Goal: Task Accomplishment & Management: Use online tool/utility

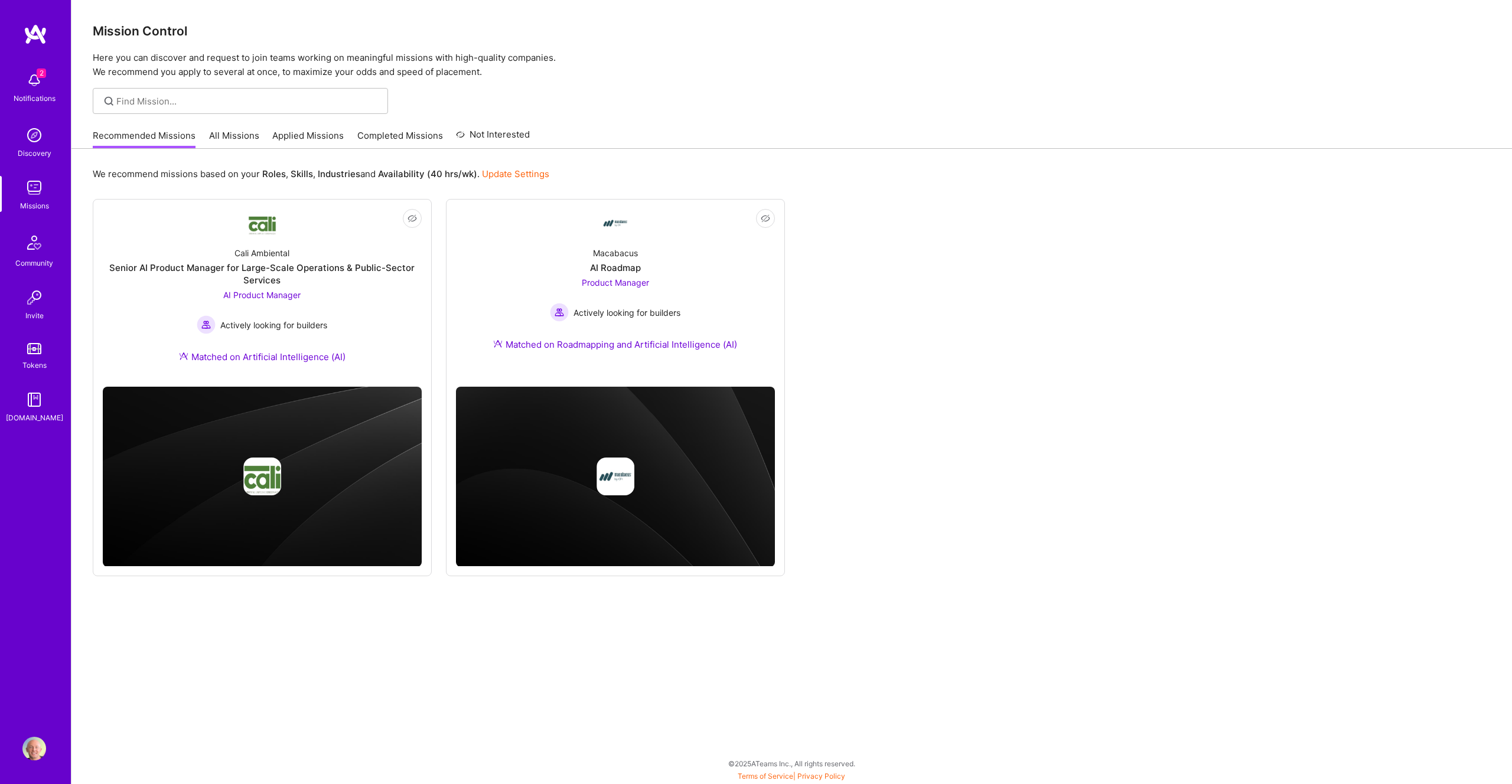
click at [230, 138] on link "All Missions" at bounding box center [234, 139] width 50 height 20
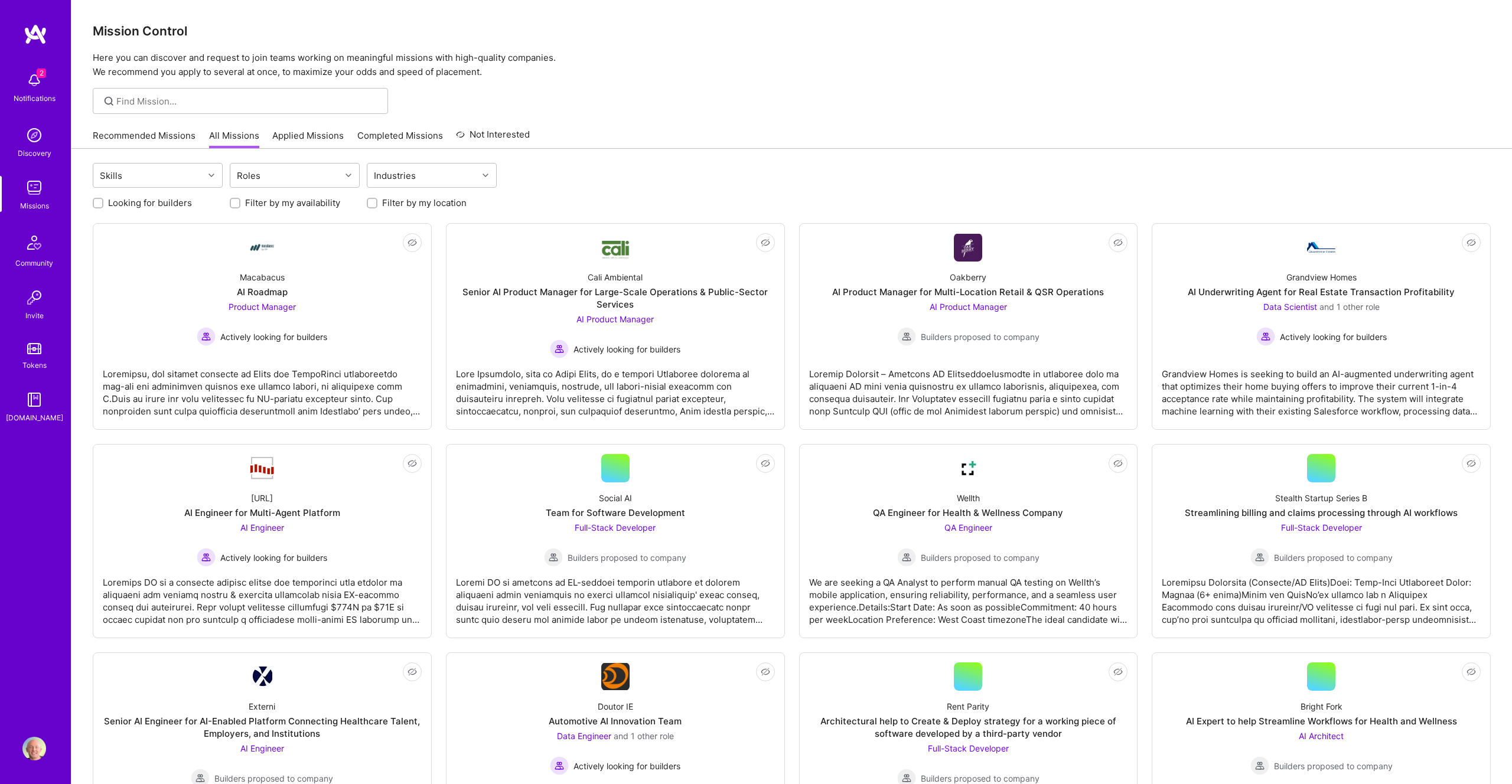
click at [702, 77] on p "Here you can discover and request to join teams working on meaningful missions …" at bounding box center [791, 64] width 1398 height 28
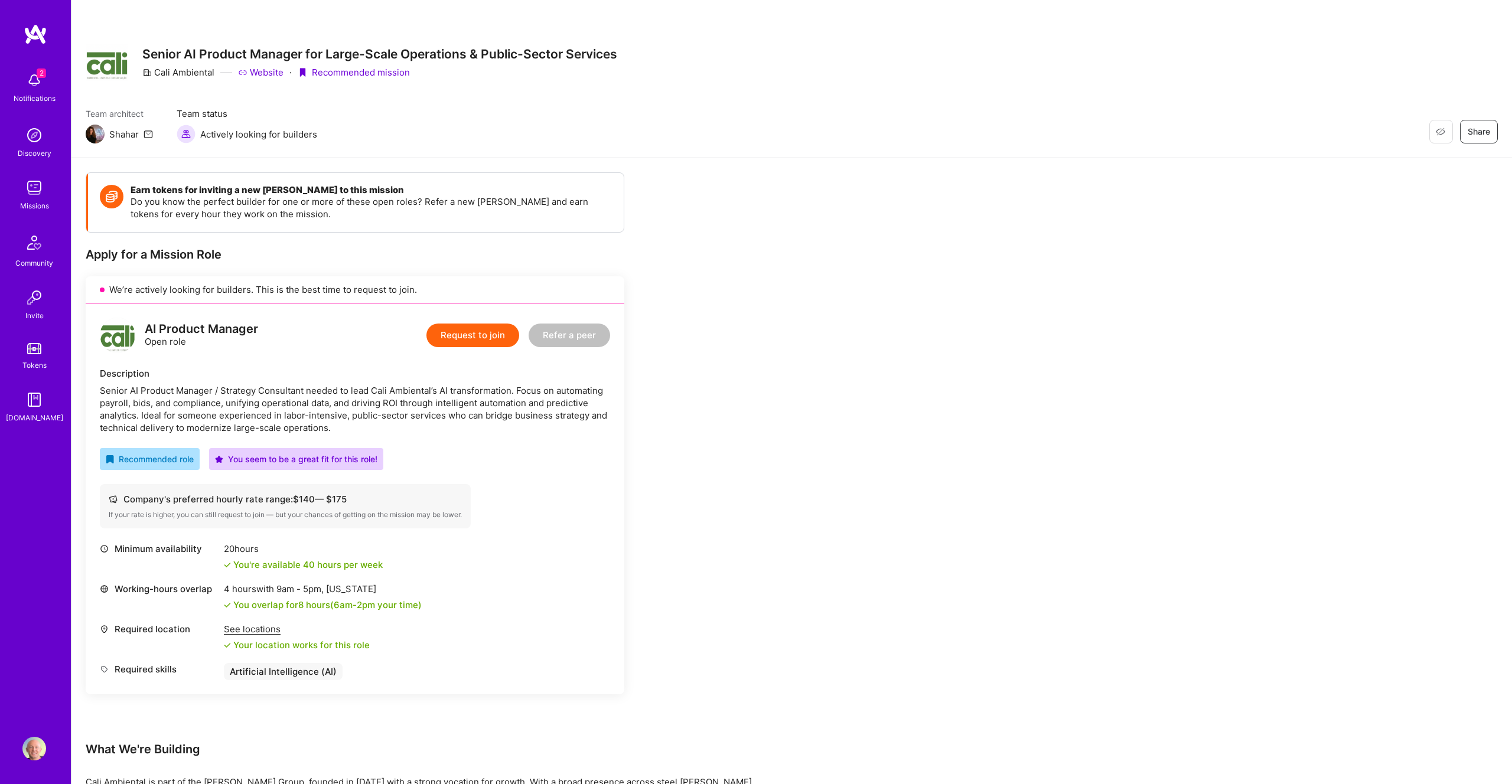
click at [258, 74] on link "Website" at bounding box center [261, 72] width 46 height 12
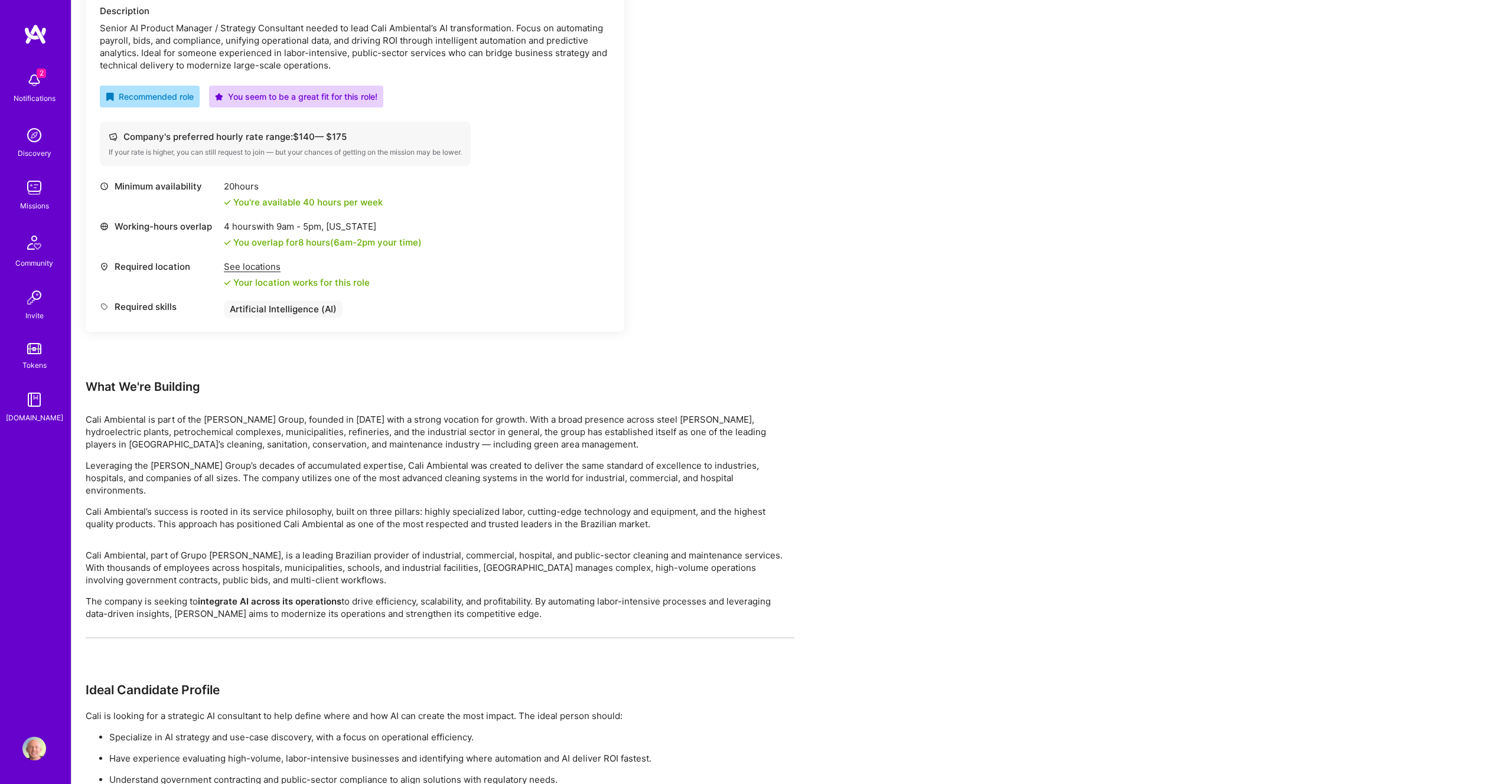
scroll to position [372, 0]
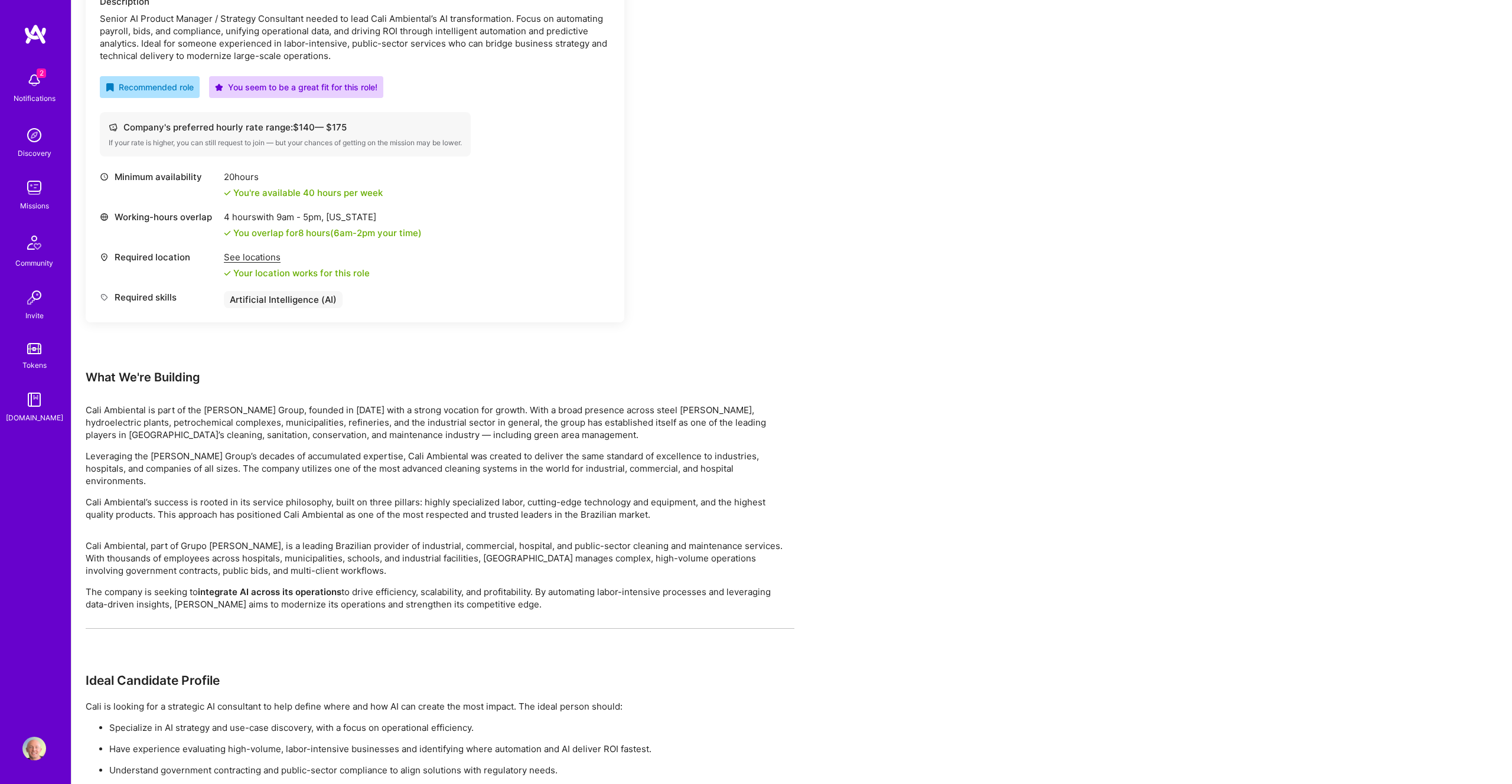
click at [791, 292] on div "Earn tokens for inviting a new A.Teamer to this mission Do you know the perfect…" at bounding box center [440, 326] width 709 height 1053
click at [790, 315] on div "Earn tokens for inviting a new A.Teamer to this mission Do you know the perfect…" at bounding box center [440, 326] width 709 height 1053
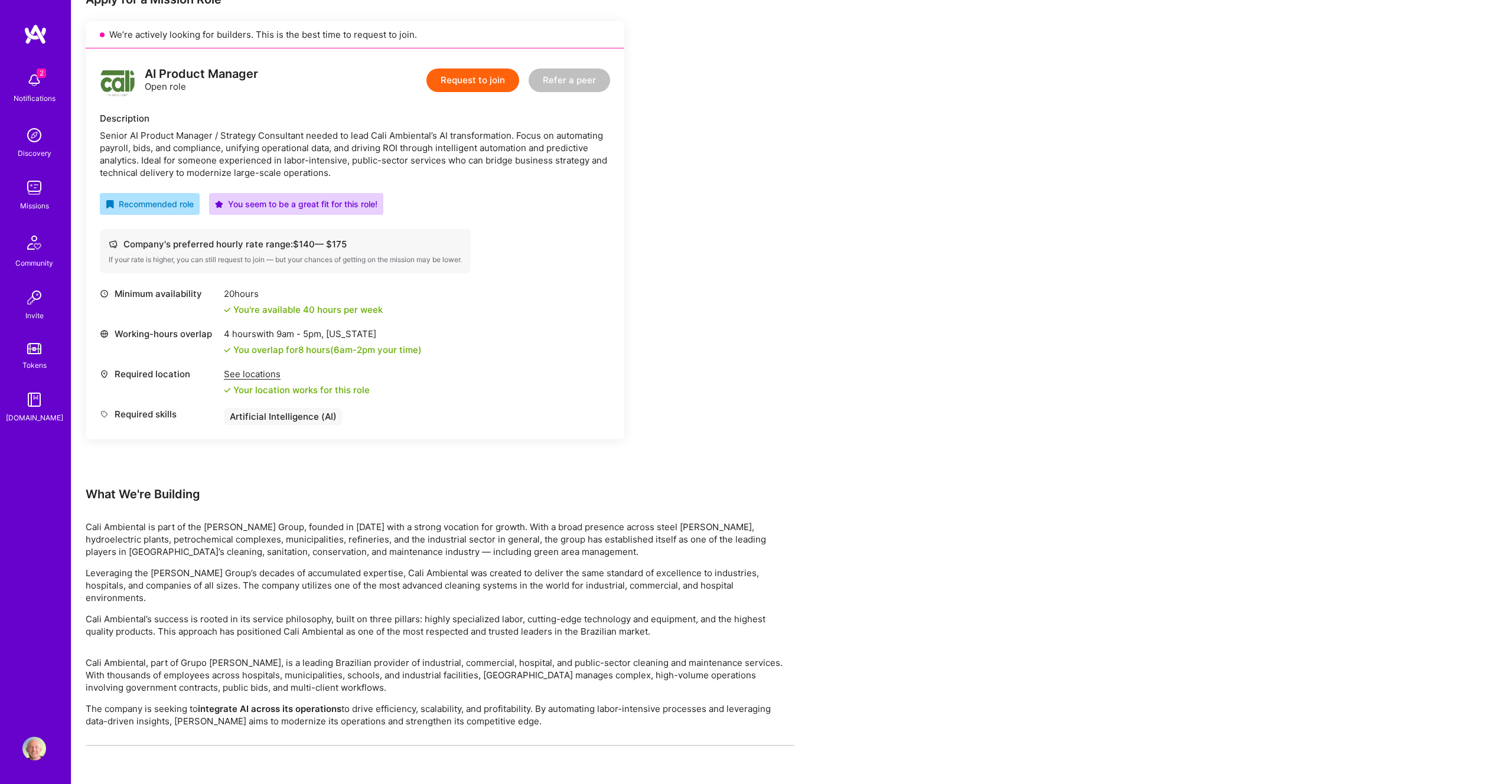
scroll to position [254, 0]
click at [1008, 344] on div "Earn tokens for inviting a new A.Teamer to this mission Do you know the perfect…" at bounding box center [791, 456] width 1440 height 1104
click at [730, 205] on div "Earn tokens for inviting a new A.Teamer to this mission Do you know the perfect…" at bounding box center [440, 445] width 709 height 1053
